Goal: Task Accomplishment & Management: Use online tool/utility

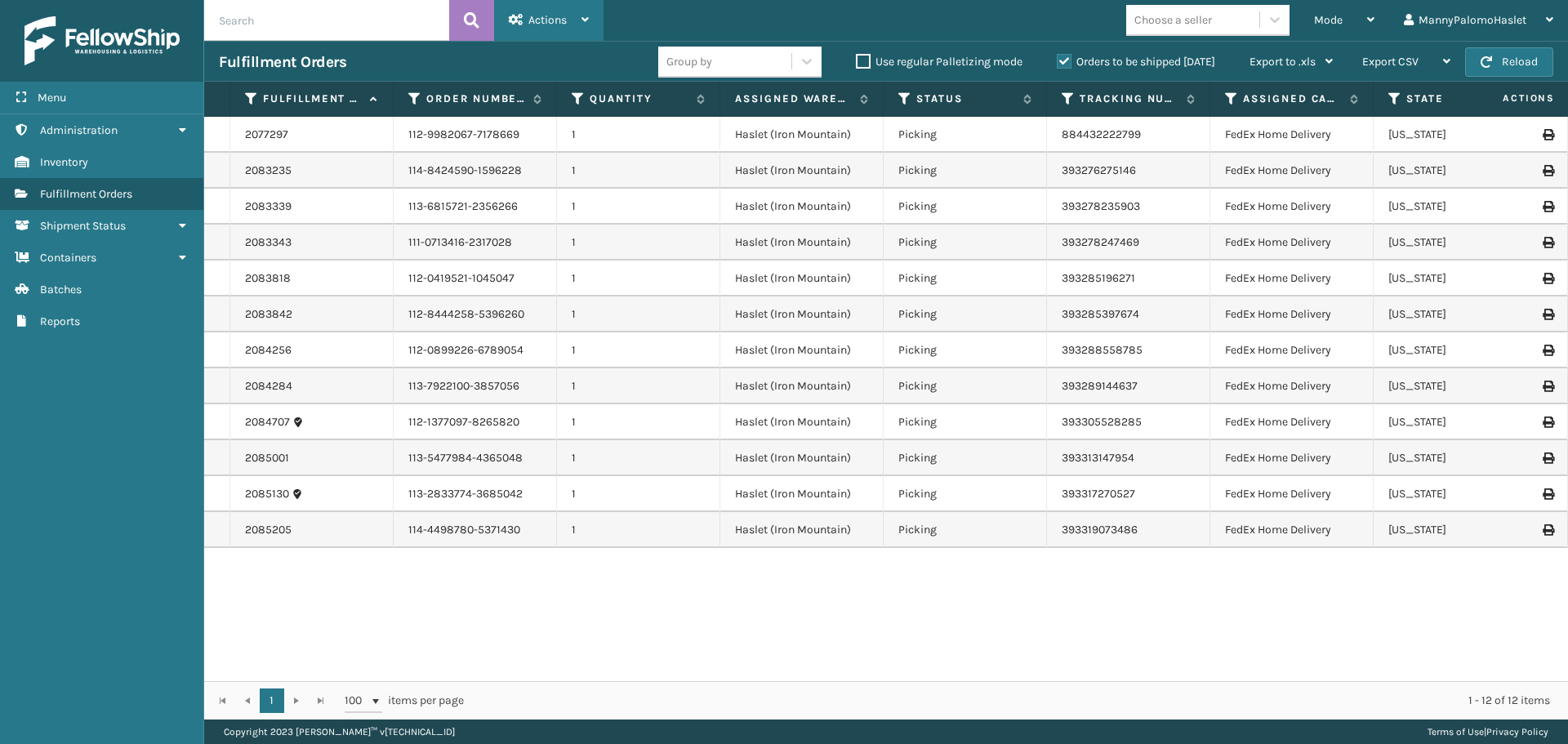
click at [587, 21] on icon at bounding box center [585, 20] width 8 height 12
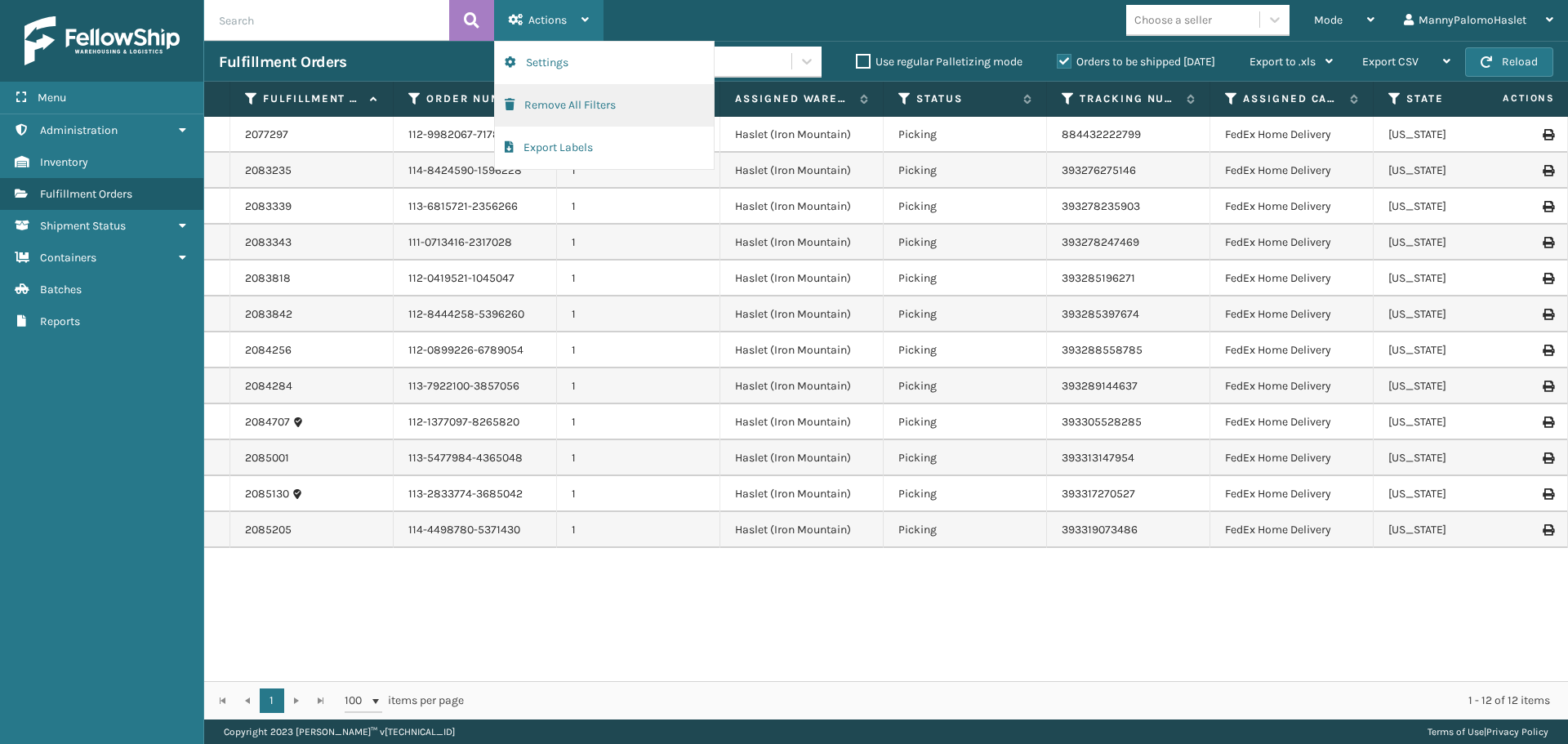
click at [623, 99] on button "Remove All Filters" at bounding box center [604, 105] width 219 height 43
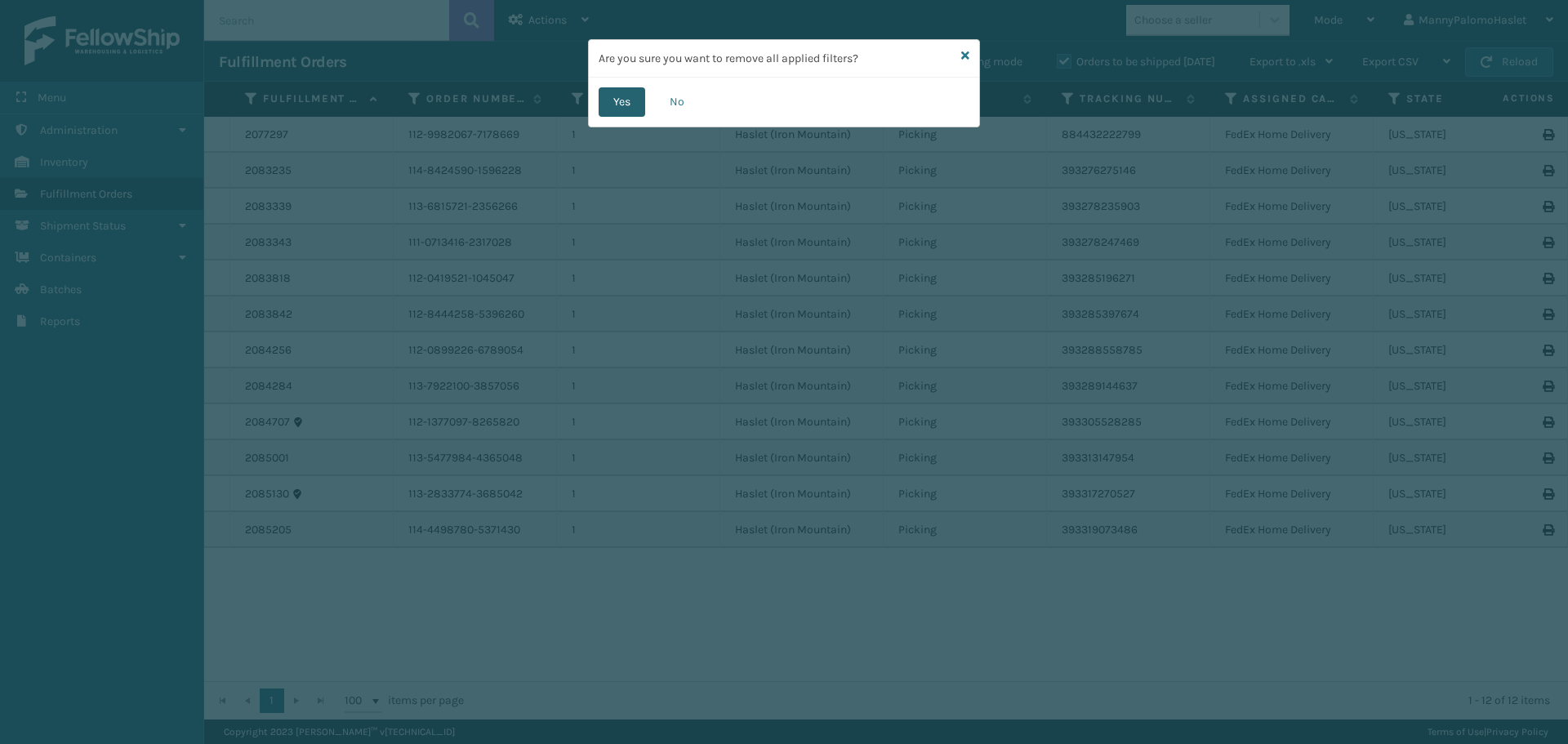
click at [625, 106] on button "Yes" at bounding box center [622, 102] width 47 height 29
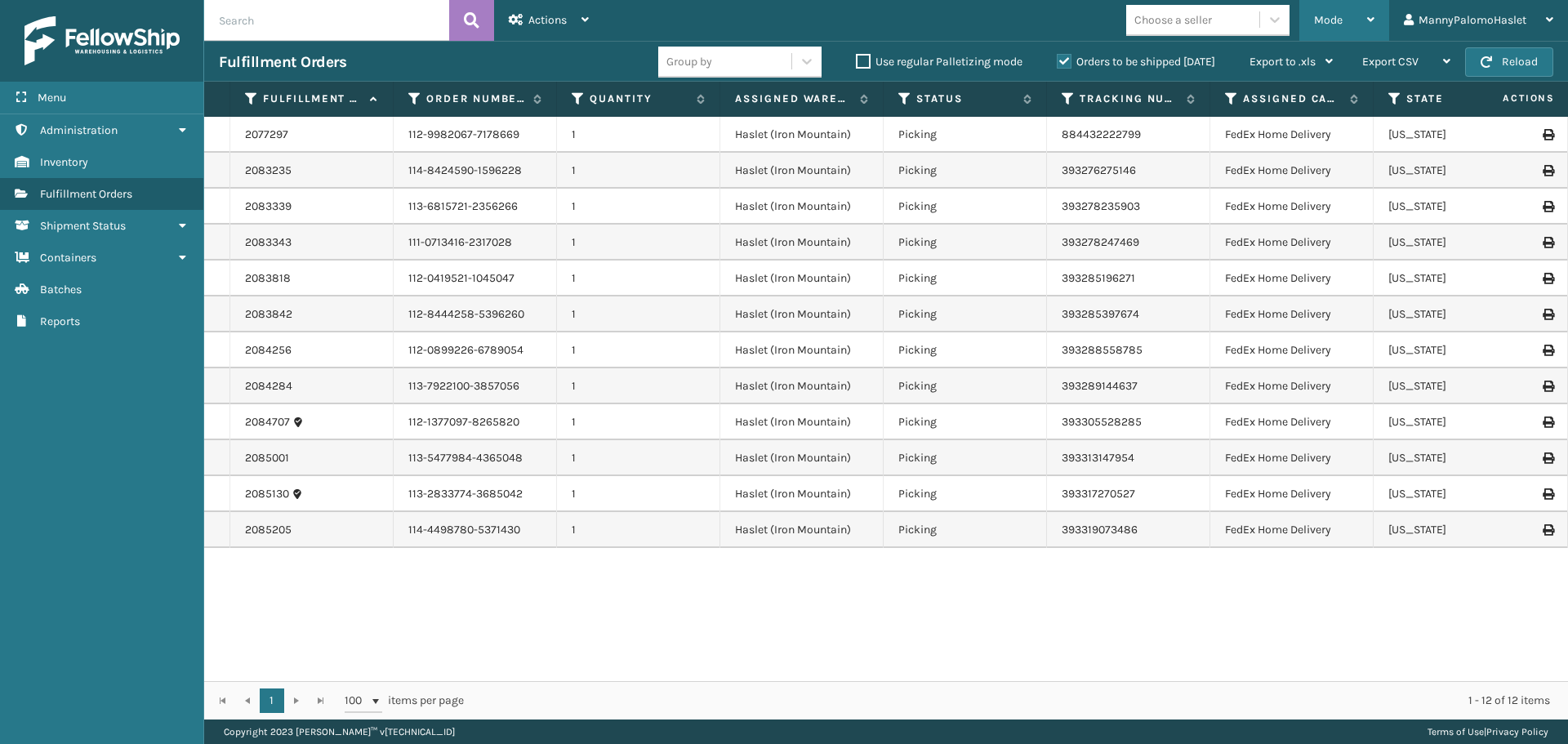
click at [1348, 12] on div "Mode" at bounding box center [1344, 20] width 60 height 41
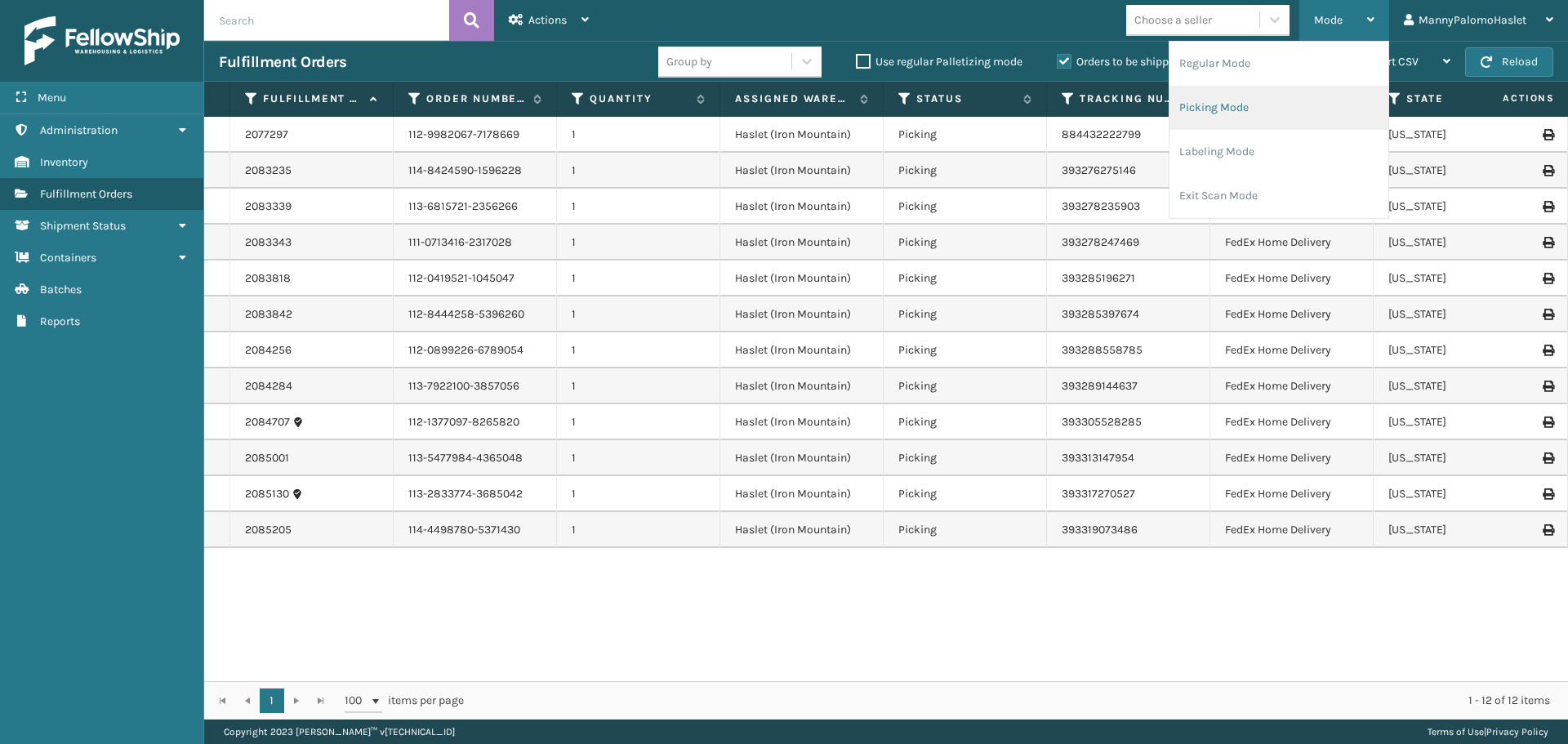
click at [1344, 110] on li "Picking Mode" at bounding box center [1279, 108] width 219 height 44
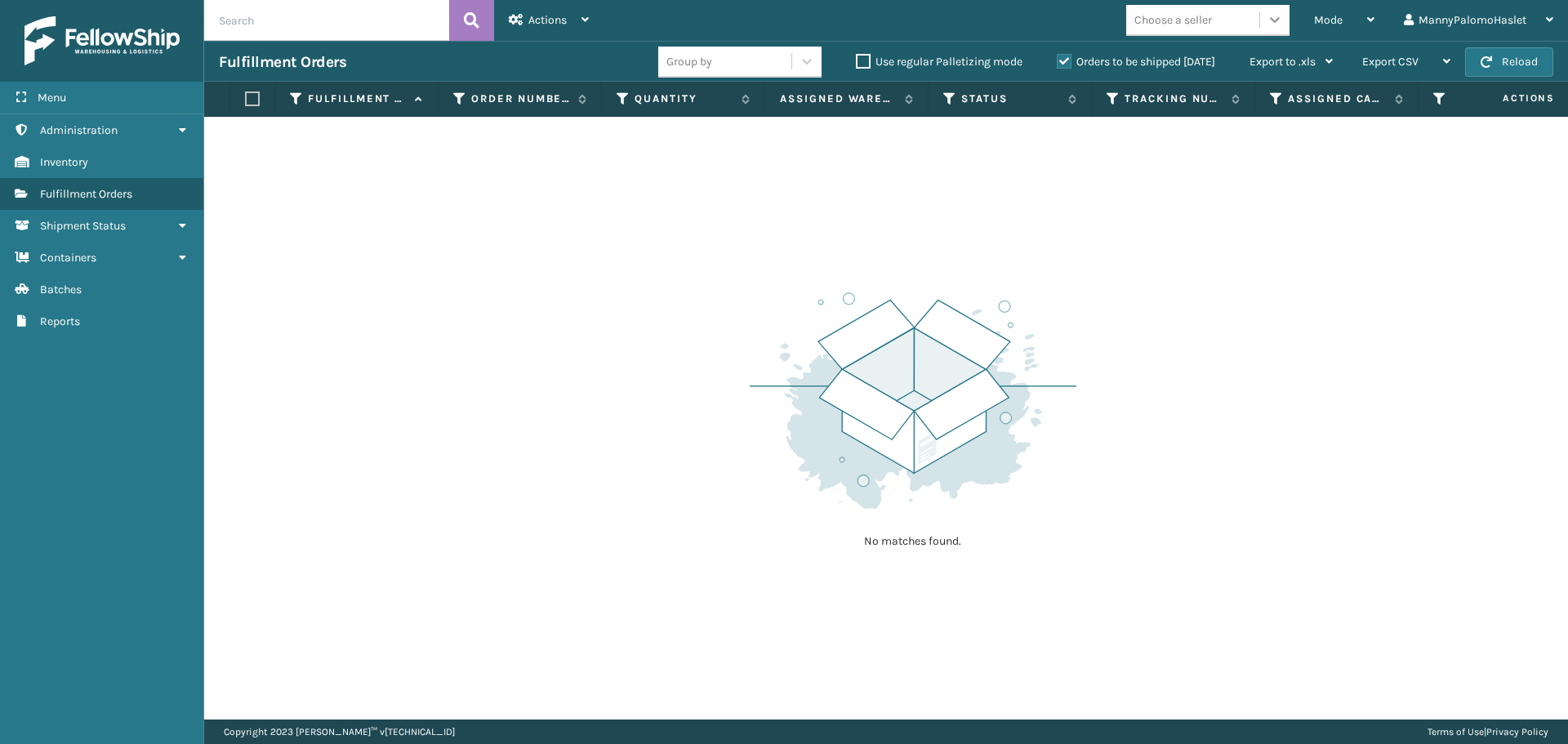
click at [1282, 19] on icon at bounding box center [1275, 20] width 17 height 17
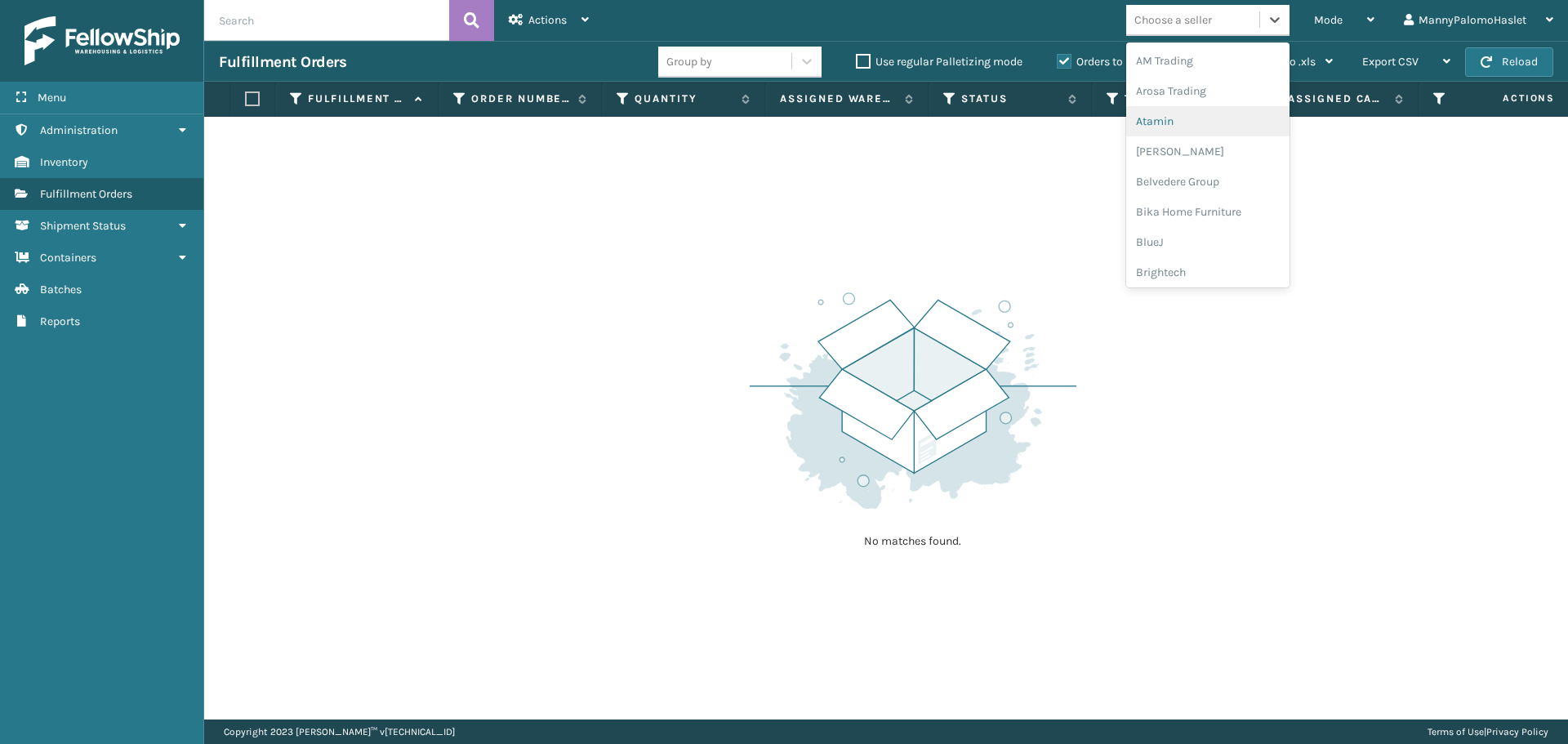
click at [969, 402] on img at bounding box center [913, 400] width 326 height 226
